Goal: Navigation & Orientation: Find specific page/section

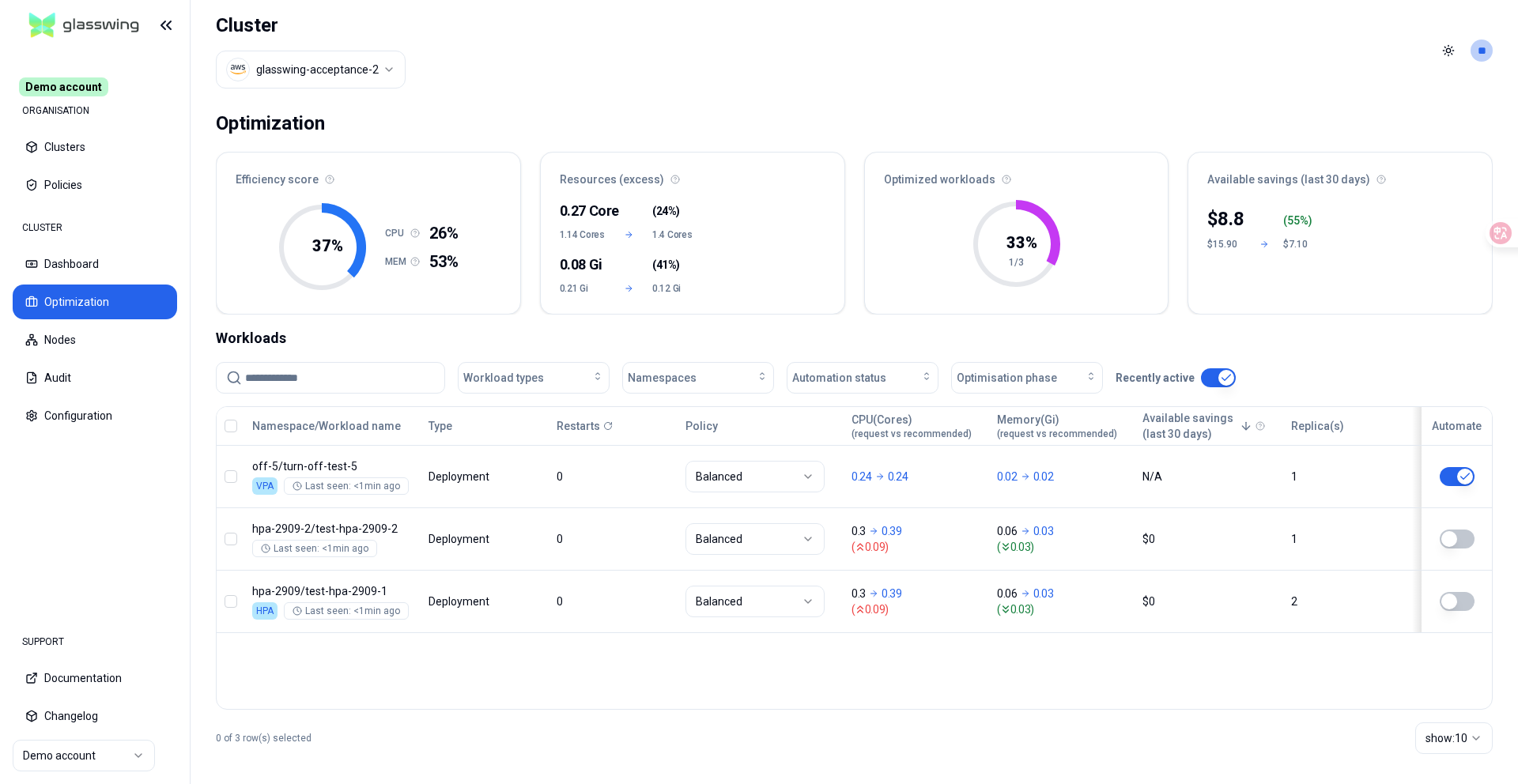
click at [845, 332] on div "Workloads" at bounding box center [854, 338] width 1277 height 22
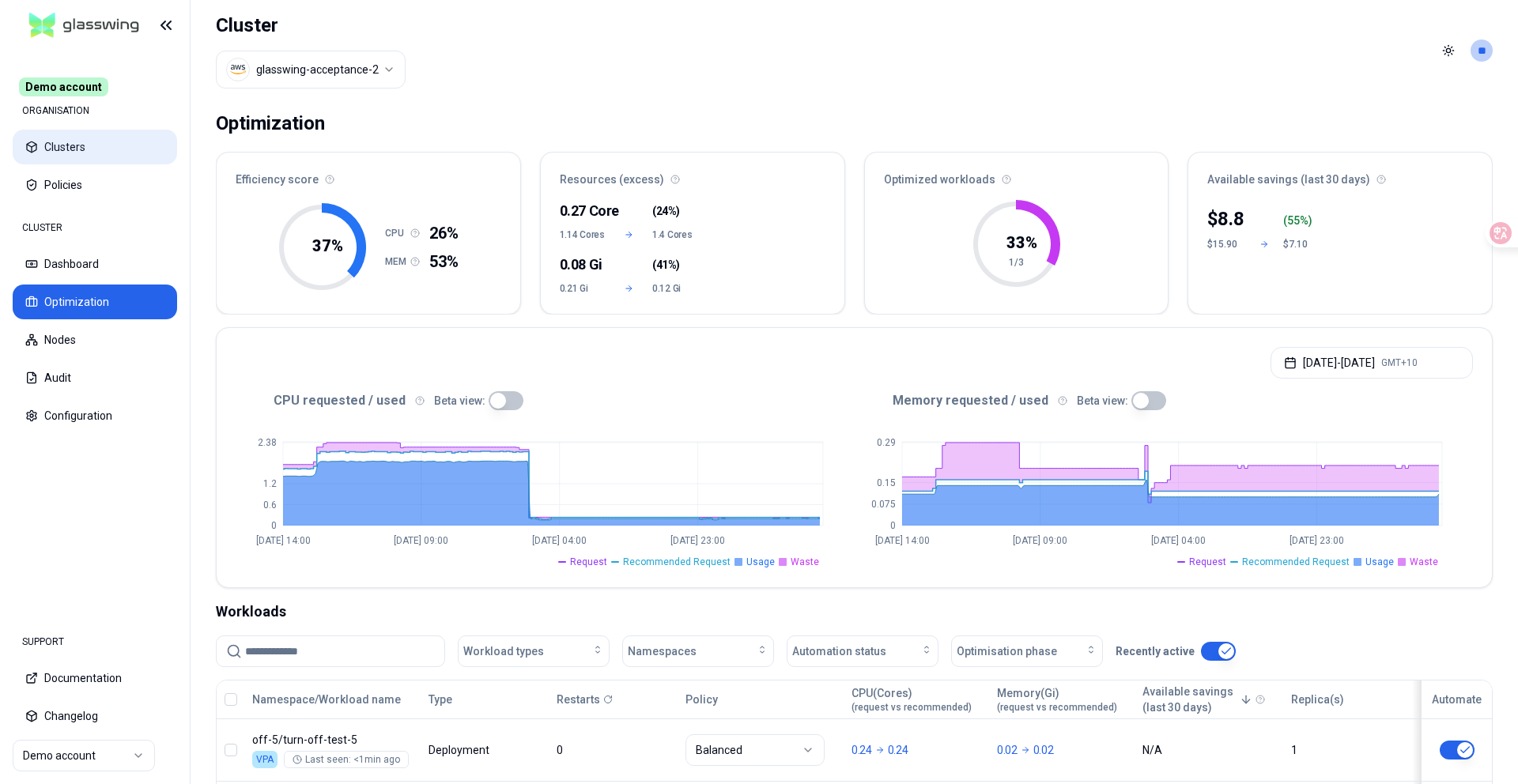
click at [87, 155] on button "Clusters" at bounding box center [95, 147] width 165 height 35
